Goal: Task Accomplishment & Management: Use online tool/utility

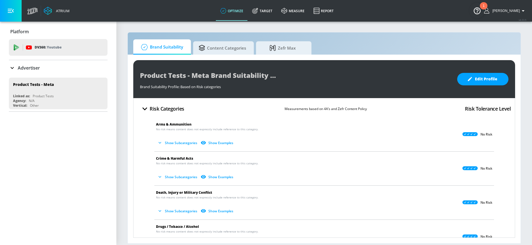
click at [35, 70] on p "Advertiser" at bounding box center [29, 68] width 22 height 6
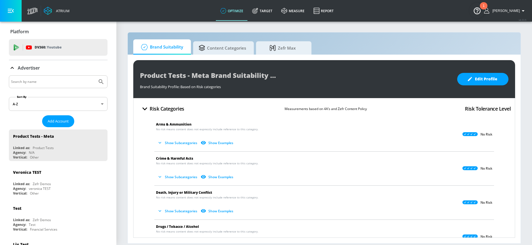
click at [32, 84] on input "Search by name" at bounding box center [53, 81] width 84 height 7
click at [95, 76] on button "Submit Search" at bounding box center [101, 82] width 12 height 12
click at [17, 81] on input "sunlife" at bounding box center [53, 81] width 84 height 7
type input "sun life"
click at [95, 76] on button "Submit Search" at bounding box center [101, 82] width 12 height 12
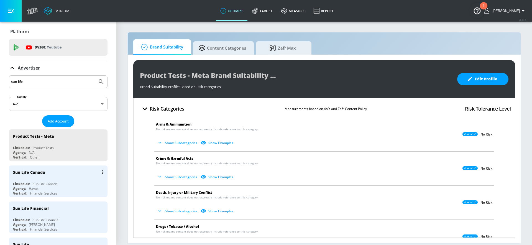
click at [68, 185] on div "Linked as: Sun Life Canada" at bounding box center [59, 183] width 93 height 5
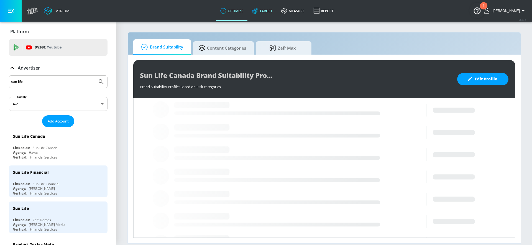
click at [267, 15] on link "Target" at bounding box center [262, 11] width 29 height 20
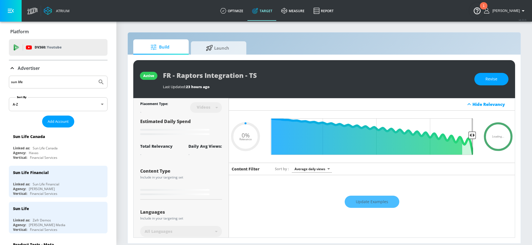
type input "0.05"
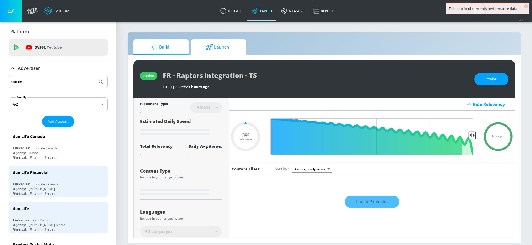
click at [224, 45] on span "Launch" at bounding box center [217, 46] width 42 height 13
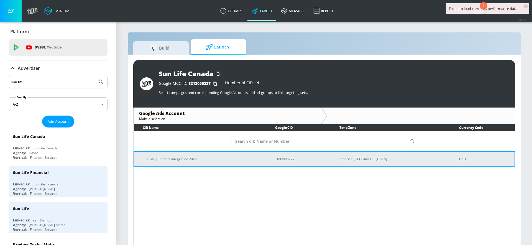
click at [177, 155] on td "Sun Life | Raptors Integration 2025" at bounding box center [200, 158] width 133 height 15
